Goal: Task Accomplishment & Management: Manage account settings

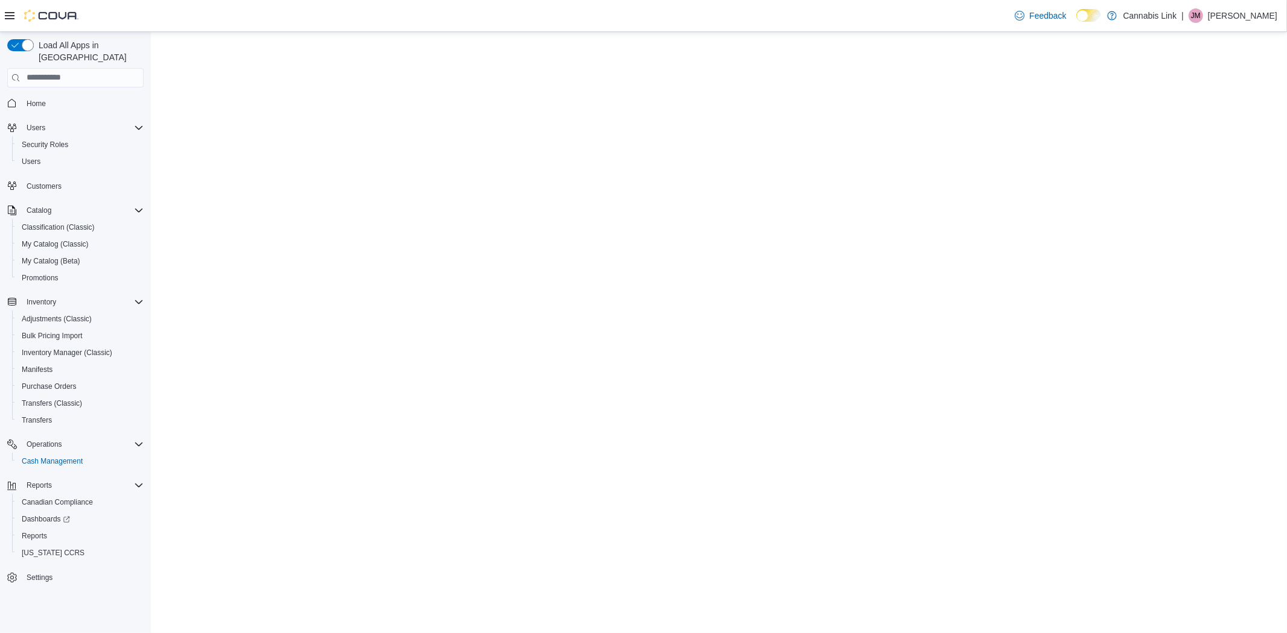
select select "**********"
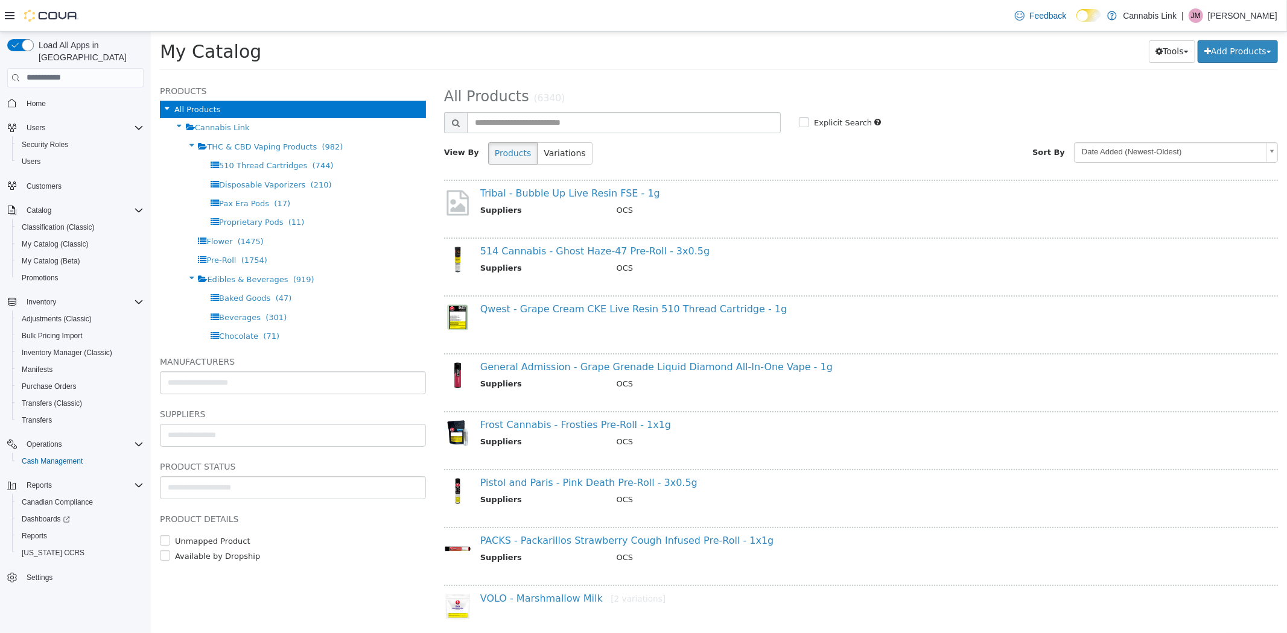
click at [1246, 14] on p "[PERSON_NAME]" at bounding box center [1242, 15] width 69 height 14
click at [1180, 124] on button "Sign Out" at bounding box center [1216, 119] width 111 height 19
